Goal: Find specific page/section: Find specific page/section

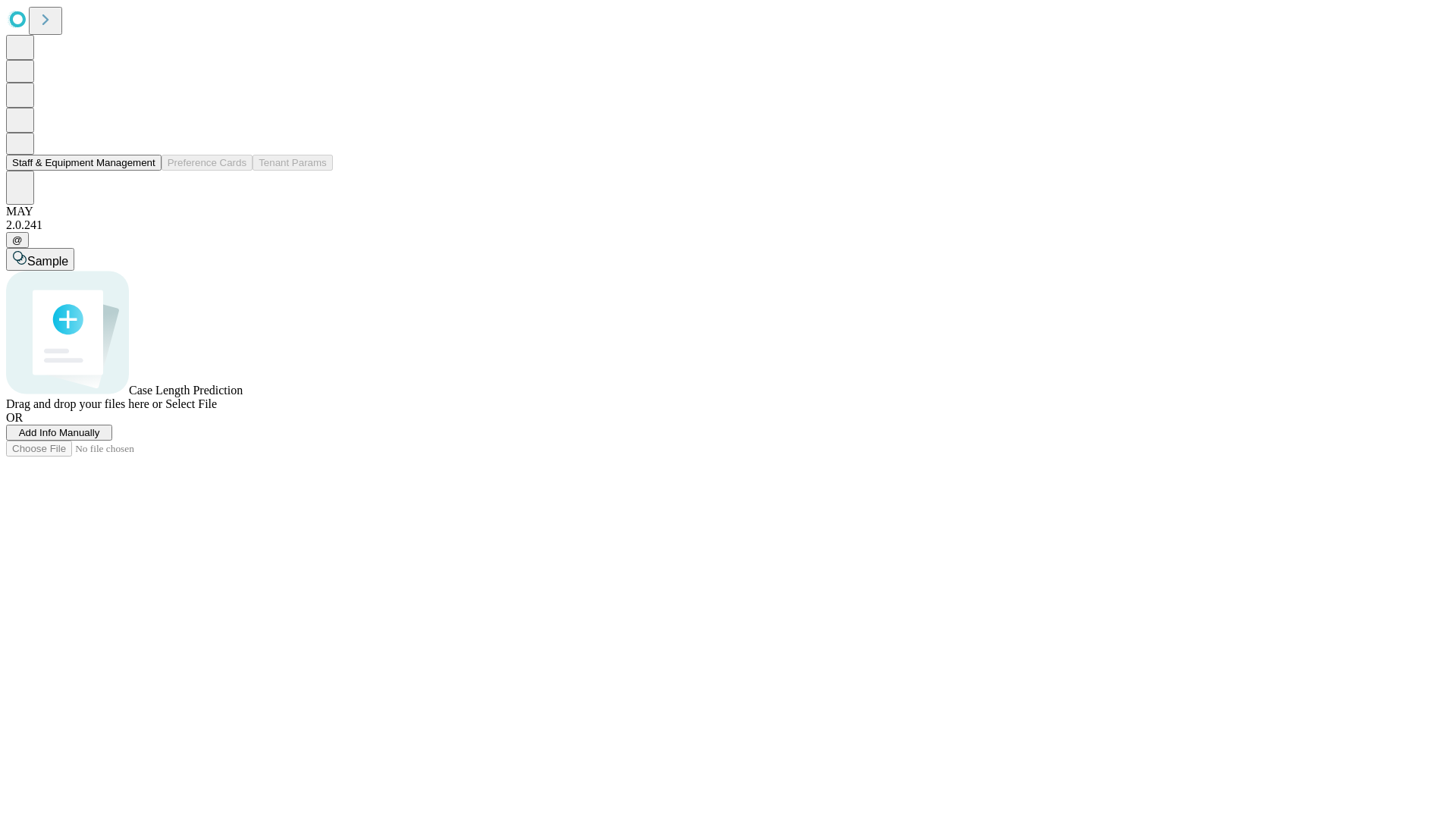
click at [145, 171] on button "Staff & Equipment Management" at bounding box center [83, 162] width 155 height 16
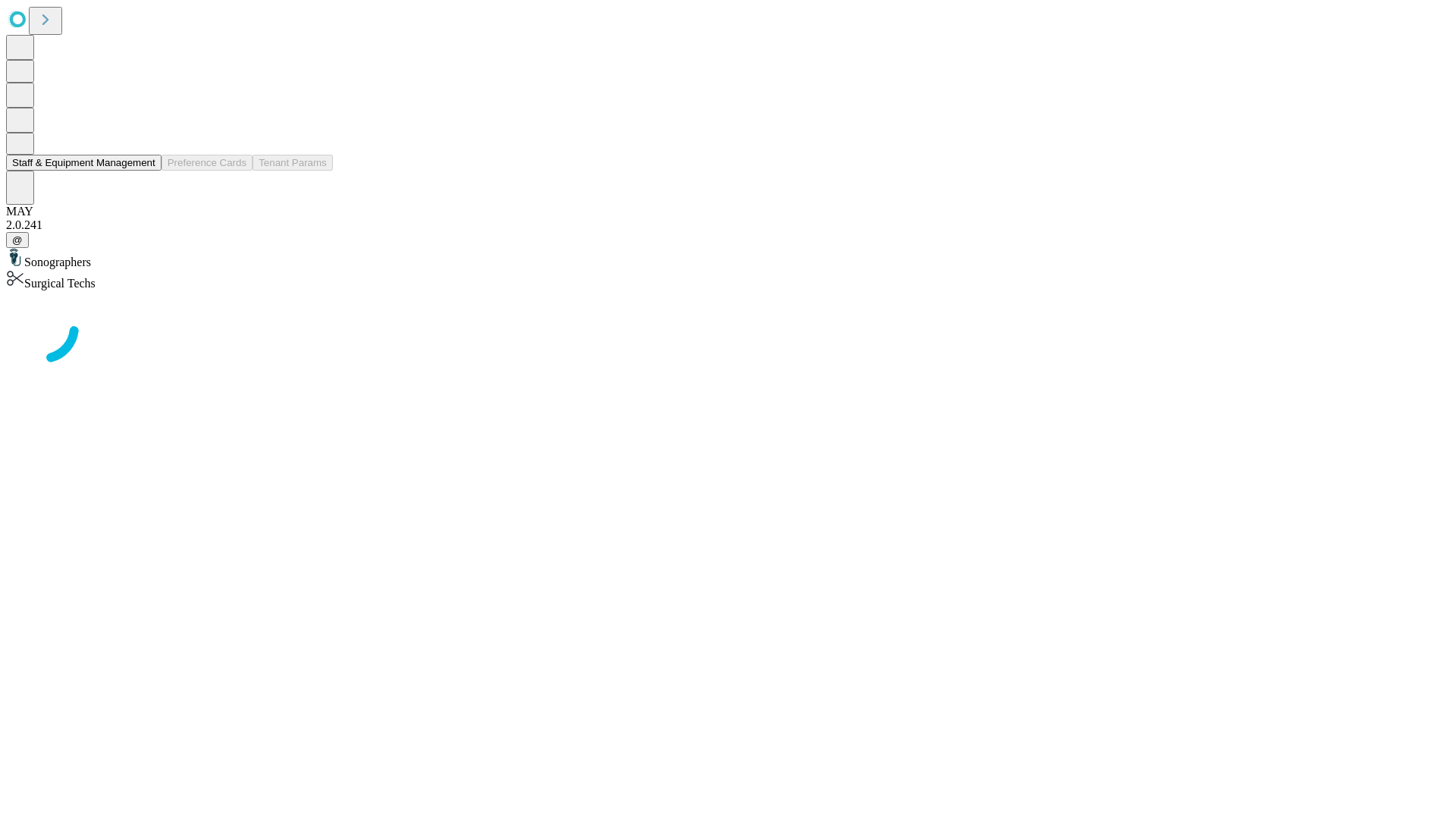
click at [145, 171] on button "Staff & Equipment Management" at bounding box center [83, 162] width 155 height 16
